Goal: Complete application form

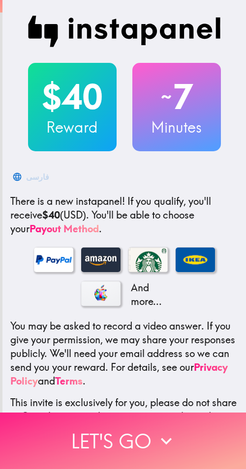
click at [71, 430] on button "Let's go" at bounding box center [123, 441] width 246 height 57
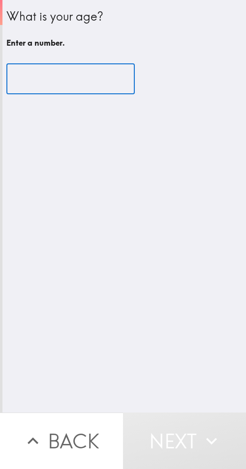
click at [57, 79] on input "number" at bounding box center [70, 79] width 128 height 30
paste input "36"
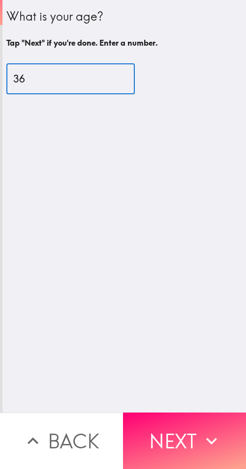
type input "36"
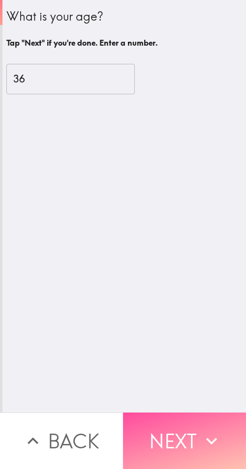
drag, startPoint x: 208, startPoint y: 438, endPoint x: 124, endPoint y: 442, distance: 84.6
click at [203, 436] on icon "button" at bounding box center [212, 442] width 22 height 22
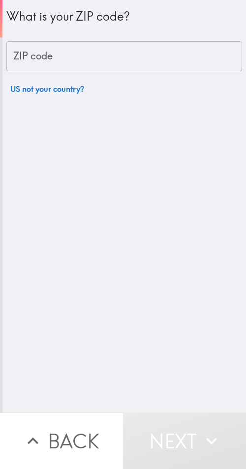
click at [85, 59] on input "ZIP code" at bounding box center [123, 56] width 235 height 30
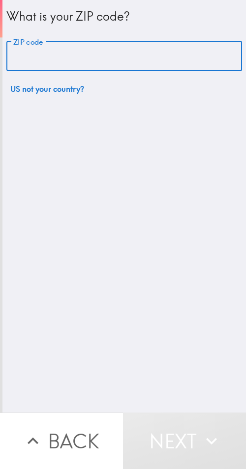
paste input "33605"
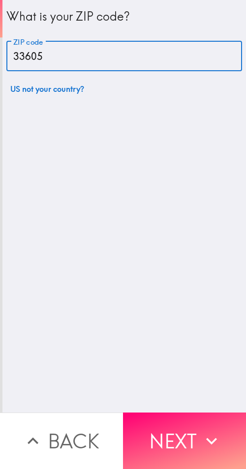
type input "33605"
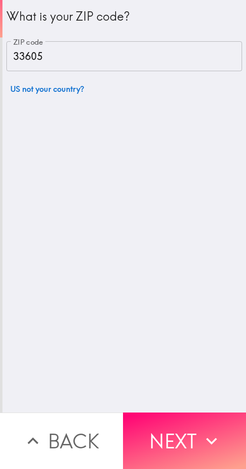
click at [167, 428] on button "Next" at bounding box center [184, 441] width 123 height 57
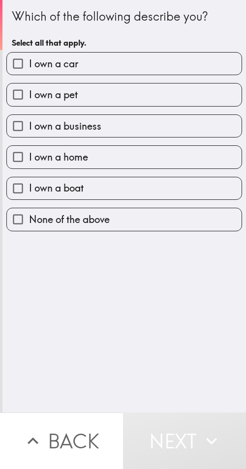
drag, startPoint x: 96, startPoint y: 133, endPoint x: 80, endPoint y: 133, distance: 16.2
click at [96, 133] on label "I own a business" at bounding box center [124, 126] width 234 height 22
click at [29, 133] on input "I own a business" at bounding box center [18, 126] width 22 height 22
checkbox input "true"
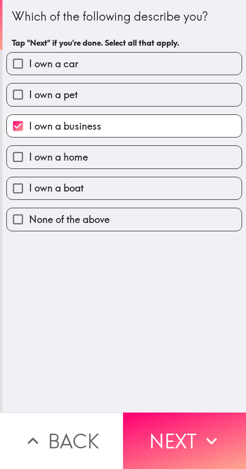
click at [133, 441] on button "Next" at bounding box center [184, 441] width 123 height 57
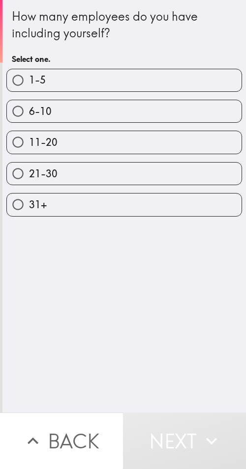
drag, startPoint x: 83, startPoint y: 190, endPoint x: 243, endPoint y: 186, distance: 160.8
click at [92, 190] on div "31+" at bounding box center [120, 200] width 243 height 31
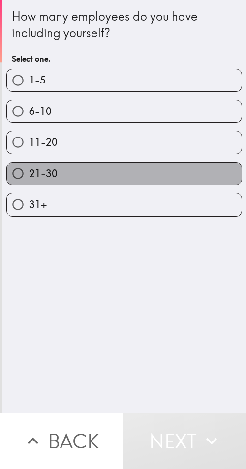
click at [152, 172] on label "21-30" at bounding box center [124, 174] width 234 height 22
click at [29, 172] on input "21-30" at bounding box center [18, 174] width 22 height 22
radio input "true"
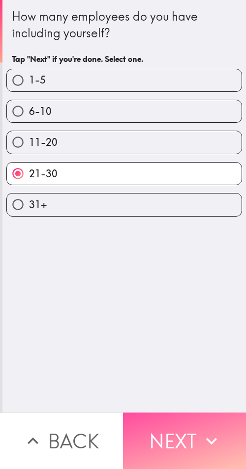
drag, startPoint x: 173, startPoint y: 433, endPoint x: 181, endPoint y: 433, distance: 8.4
click at [176, 433] on button "Next" at bounding box center [184, 441] width 123 height 57
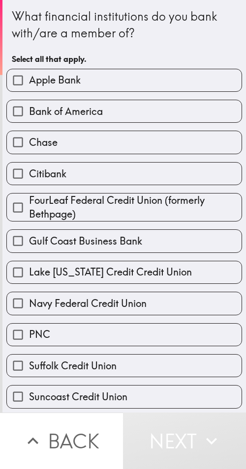
drag, startPoint x: 167, startPoint y: 52, endPoint x: 163, endPoint y: 44, distance: 8.1
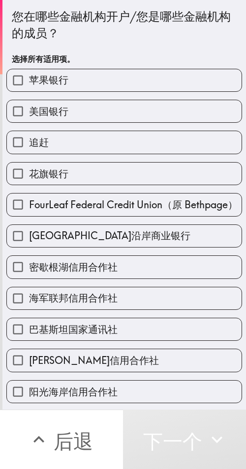
click at [82, 109] on label "美国银行" at bounding box center [124, 111] width 234 height 22
click at [29, 109] on input "美国银行" at bounding box center [18, 111] width 22 height 22
checkbox input "true"
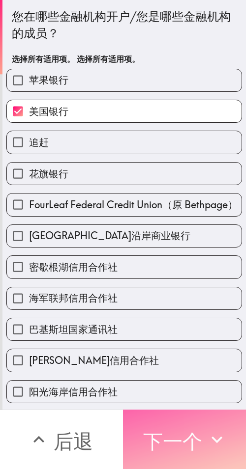
click at [176, 431] on font "下一个" at bounding box center [172, 441] width 59 height 25
